Goal: Task Accomplishment & Management: Manage account settings

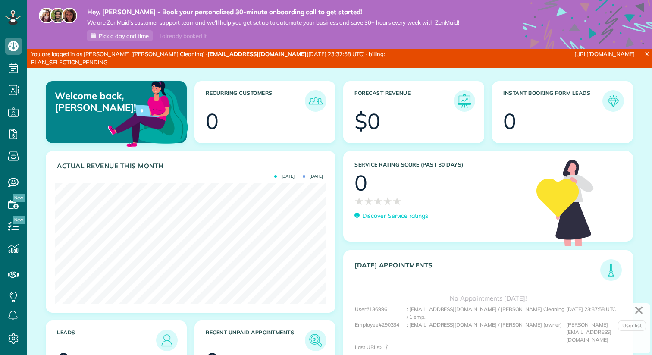
scroll to position [121, 272]
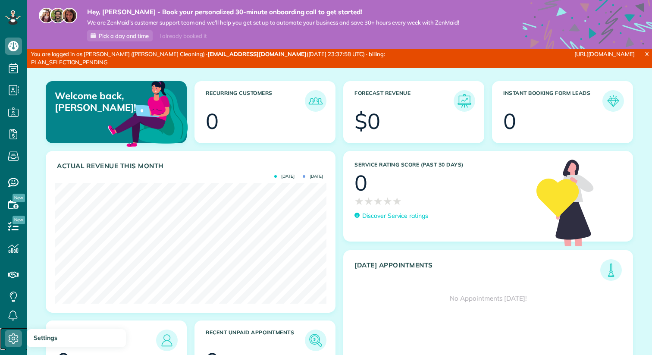
click at [14, 336] on icon at bounding box center [13, 338] width 17 height 17
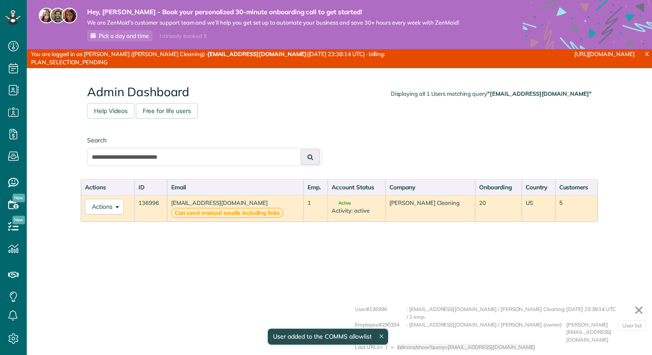
scroll to position [4, 4]
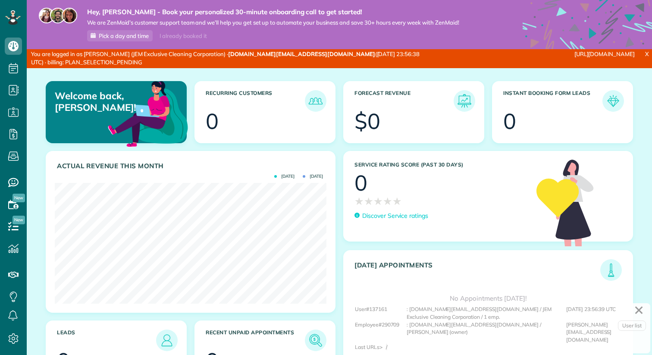
scroll to position [121, 272]
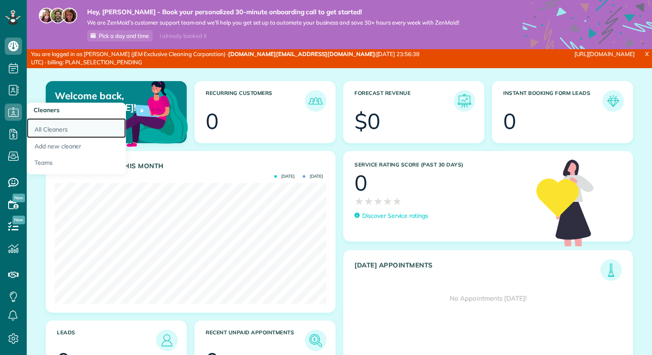
click at [45, 129] on link "All Cleaners" at bounding box center [76, 128] width 99 height 20
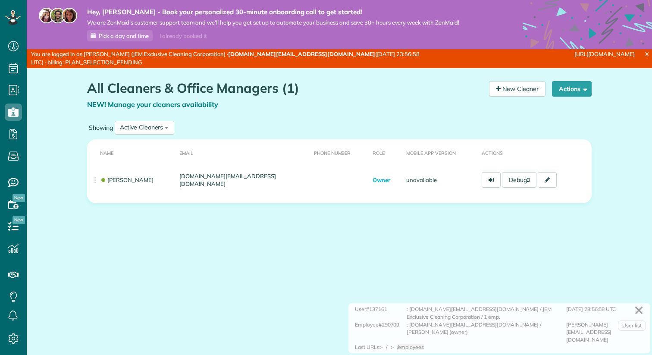
scroll to position [4, 4]
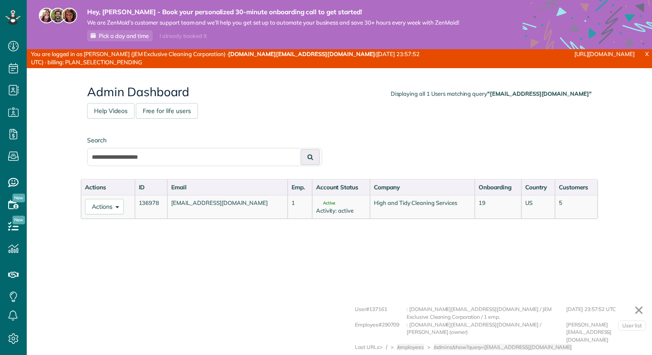
scroll to position [4, 4]
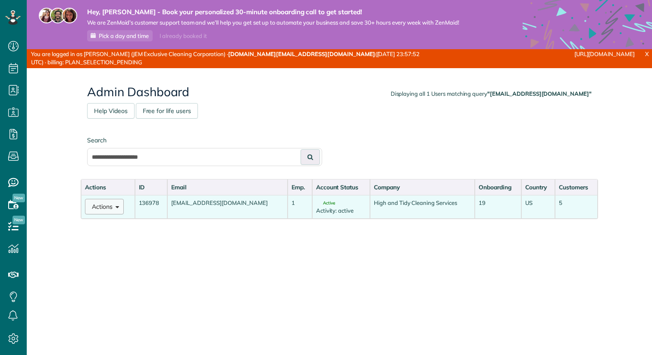
click at [122, 207] on button "Actions" at bounding box center [104, 207] width 39 height 16
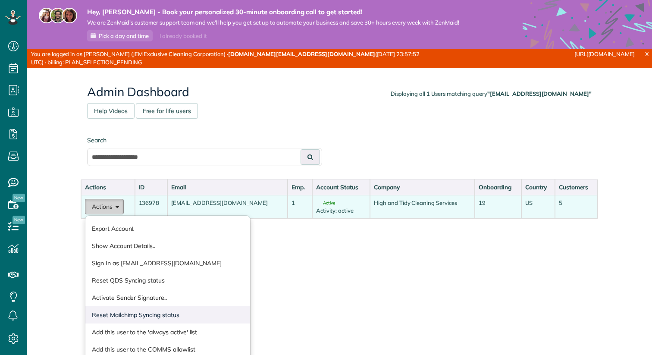
scroll to position [54, 0]
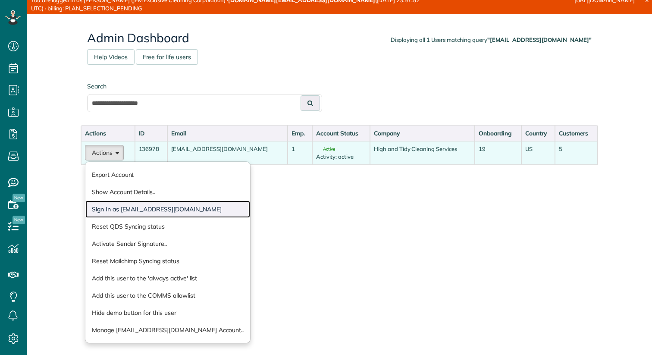
click at [132, 208] on link "Sign In as [EMAIL_ADDRESS][DOMAIN_NAME]" at bounding box center [167, 208] width 165 height 17
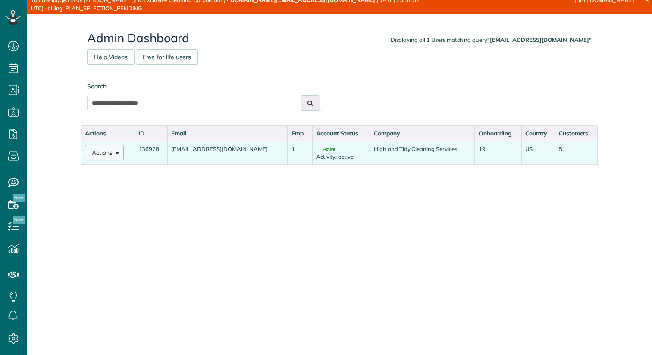
click at [119, 155] on span at bounding box center [116, 152] width 6 height 6
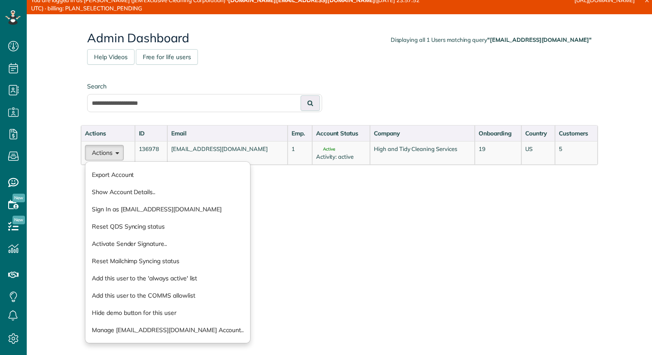
click at [262, 240] on div "Actions ID Email Emp. Account Status Company Onboarding Country Customers Actio…" at bounding box center [339, 214] width 517 height 178
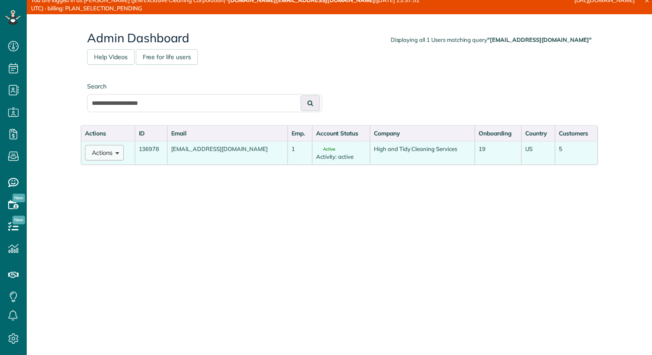
click at [119, 154] on span at bounding box center [116, 152] width 6 height 6
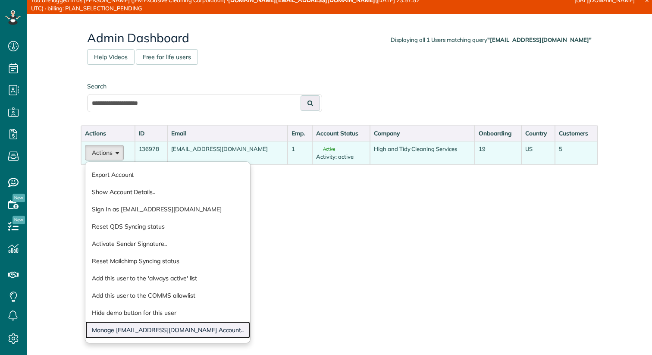
click at [119, 326] on link "Manage [EMAIL_ADDRESS][DOMAIN_NAME] Account.." at bounding box center [167, 329] width 165 height 17
